Goal: Navigation & Orientation: Find specific page/section

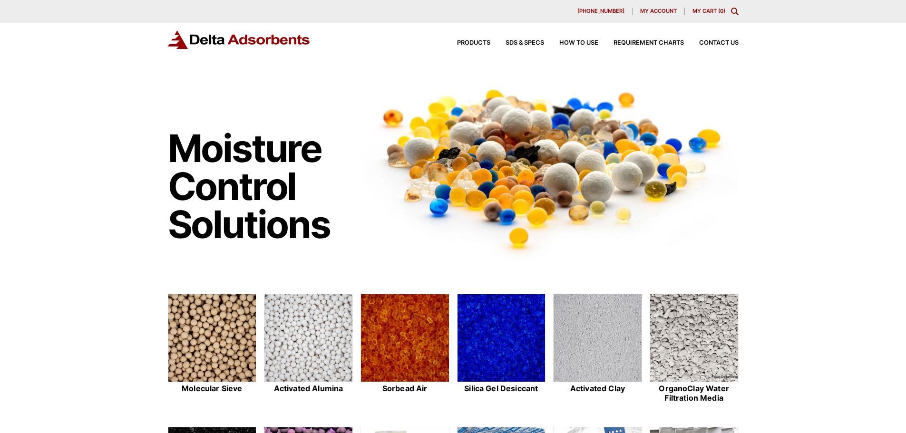
click at [667, 11] on span "My account" at bounding box center [658, 11] width 37 height 5
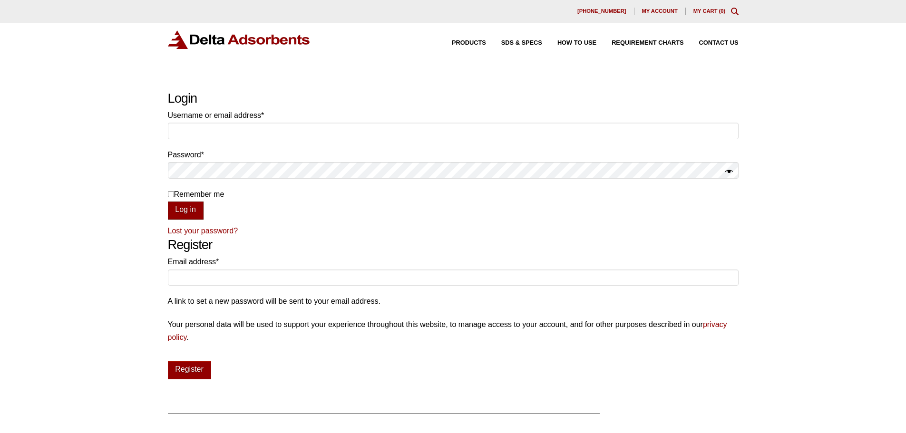
type input "bennett@deltaadsorbents.com"
click at [191, 209] on button "Log in" at bounding box center [186, 211] width 36 height 18
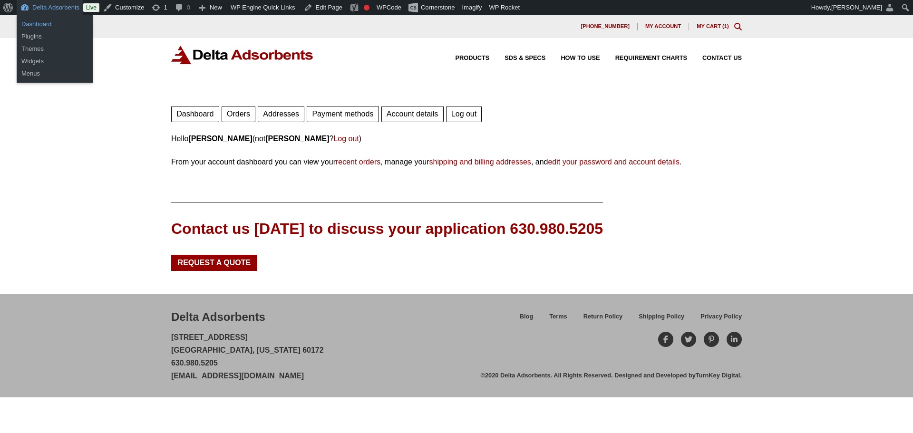
click at [43, 25] on link "Dashboard" at bounding box center [55, 24] width 76 height 12
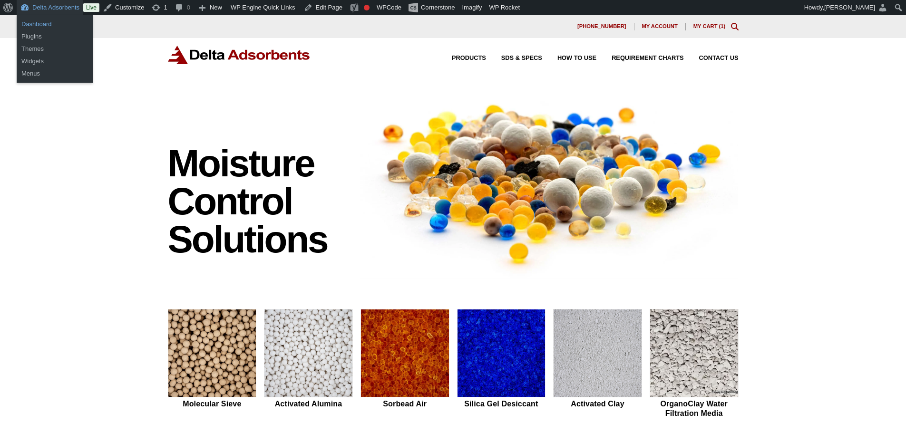
click at [50, 22] on link "Dashboard" at bounding box center [55, 24] width 76 height 12
click at [44, 28] on link "Dashboard" at bounding box center [55, 24] width 76 height 12
click at [44, 18] on link "Dashboard" at bounding box center [55, 24] width 76 height 12
click at [52, 21] on link "Dashboard" at bounding box center [55, 24] width 76 height 12
click at [42, 22] on link "Dashboard" at bounding box center [55, 24] width 76 height 12
